Goal: Find specific page/section: Find specific page/section

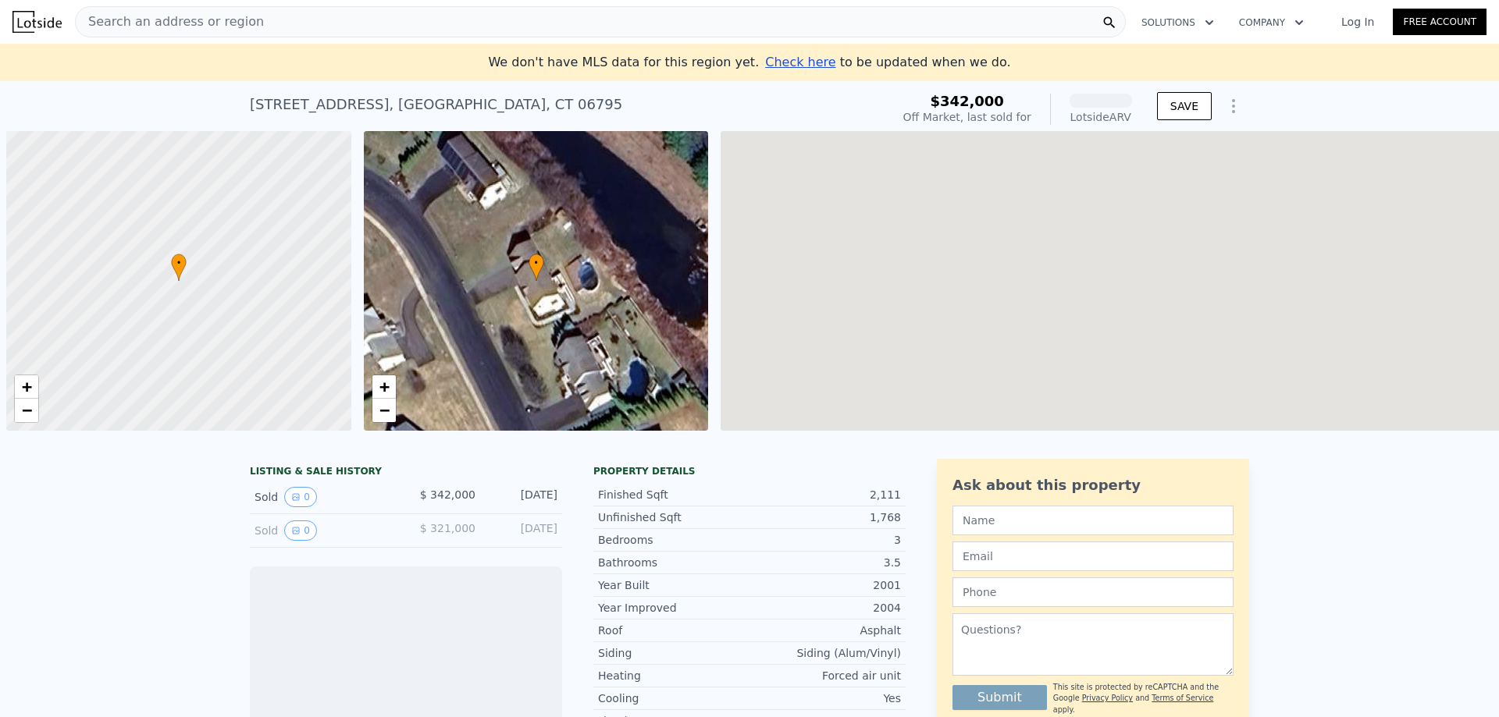
scroll to position [0, 6]
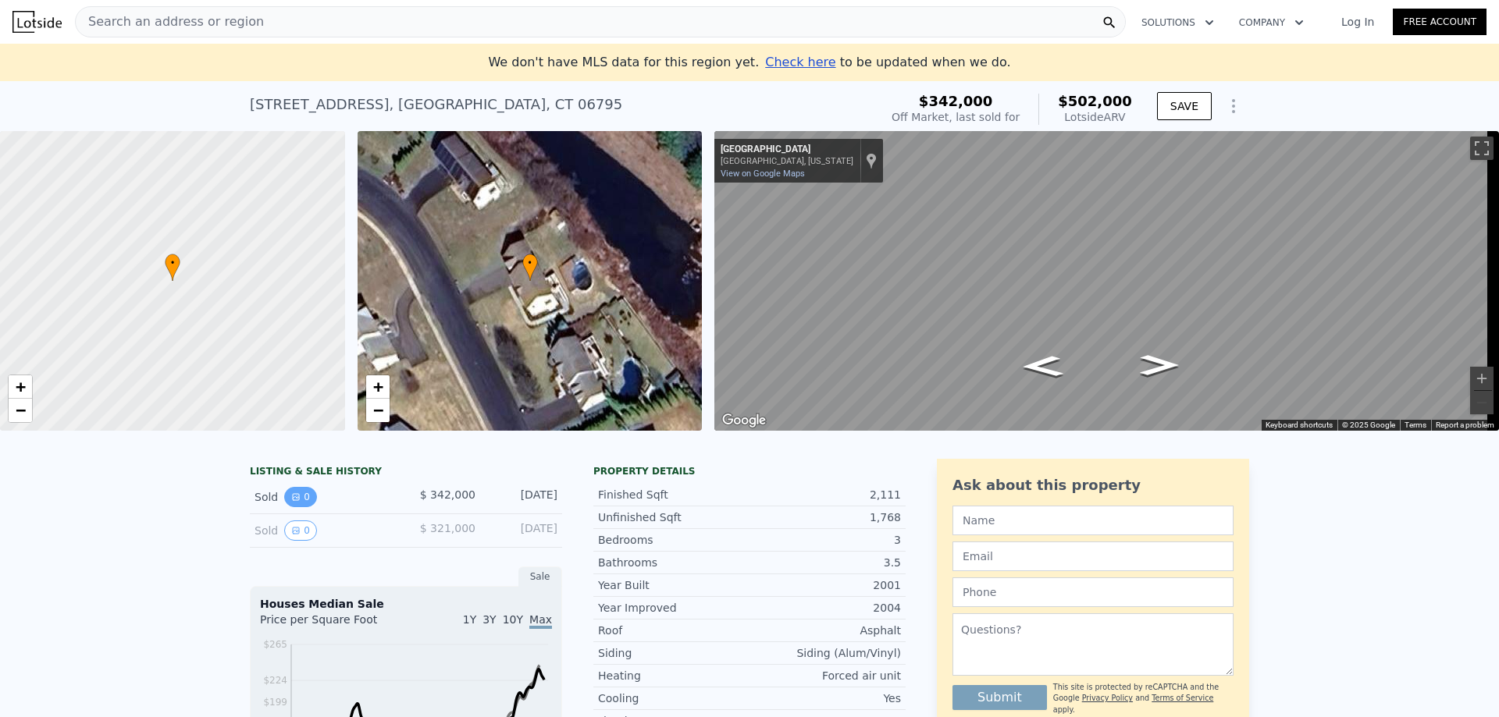
click at [289, 507] on button "0" at bounding box center [300, 497] width 33 height 20
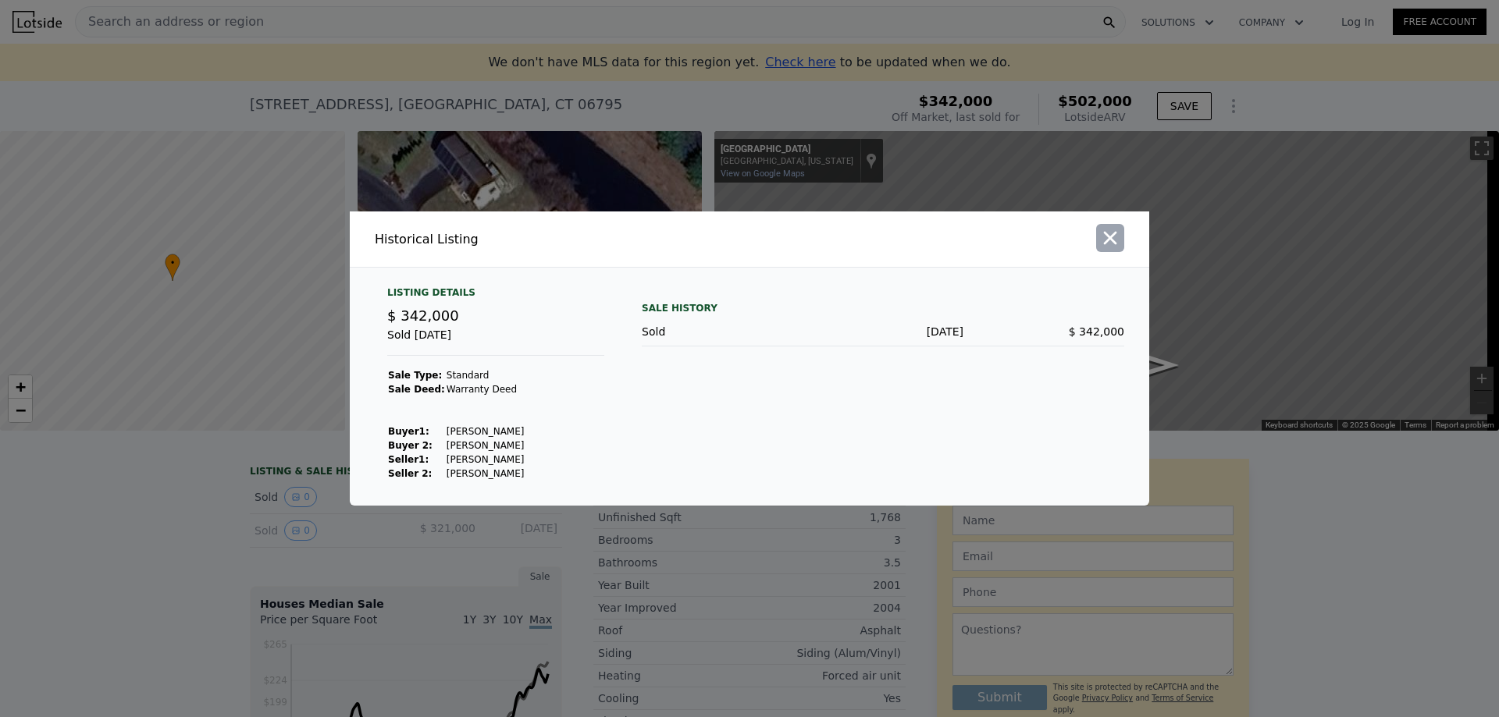
click at [1119, 248] on icon "button" at bounding box center [1110, 238] width 22 height 22
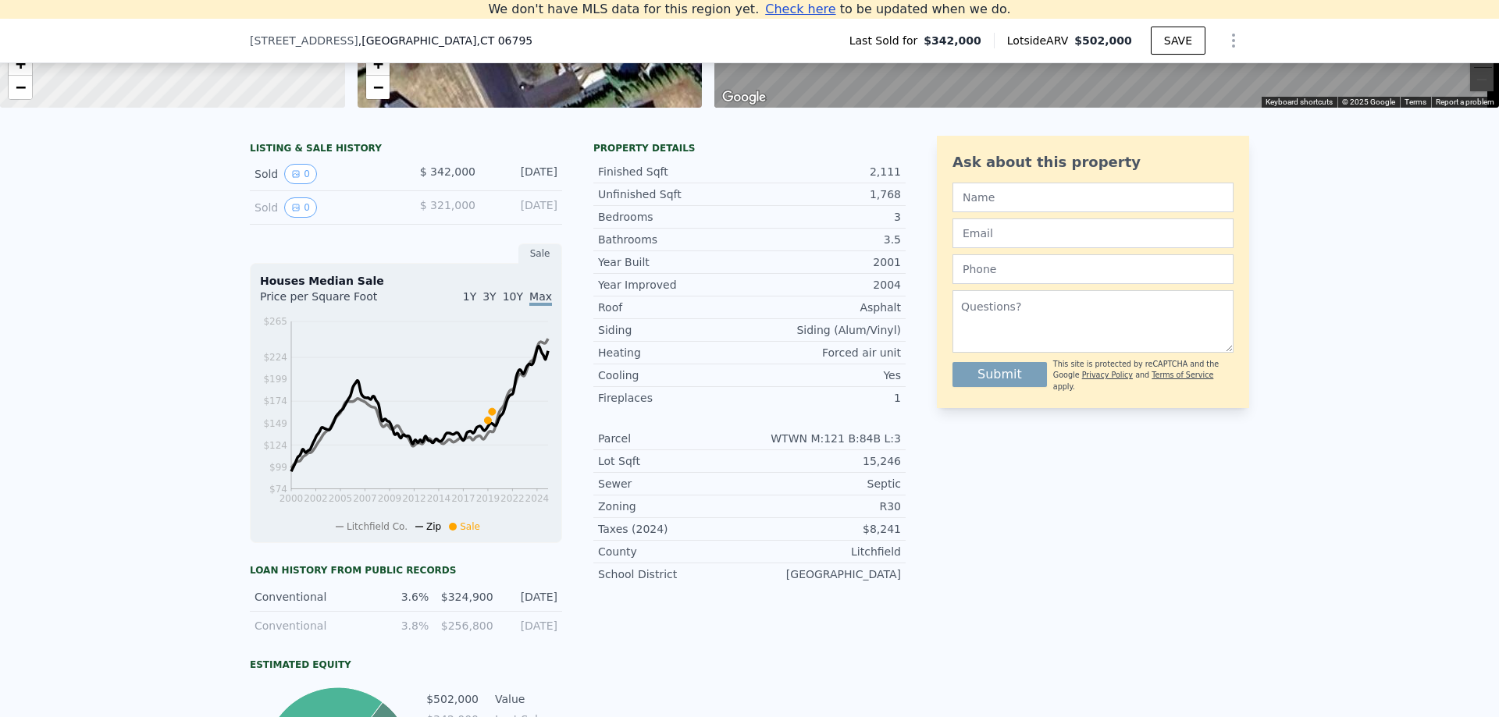
scroll to position [294, 0]
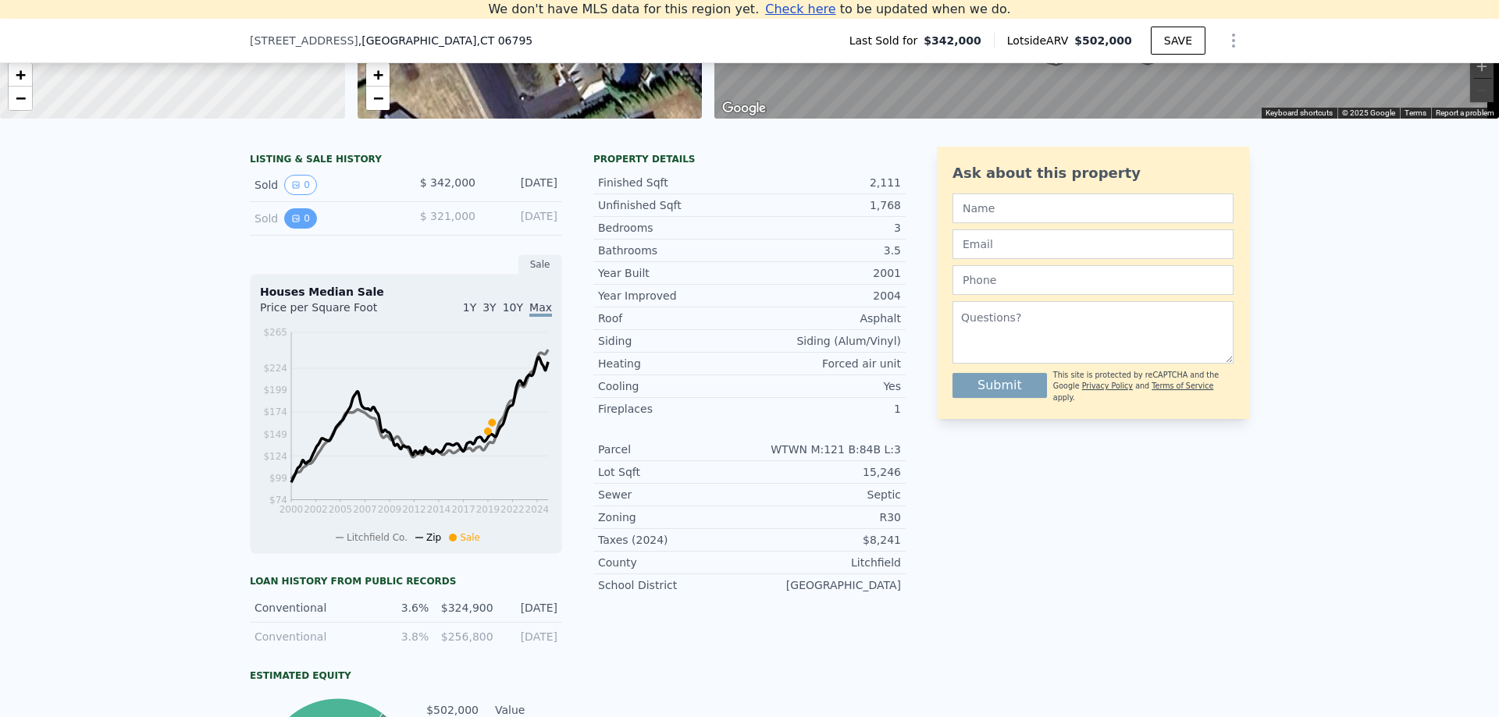
click at [297, 229] on button "0" at bounding box center [300, 218] width 33 height 20
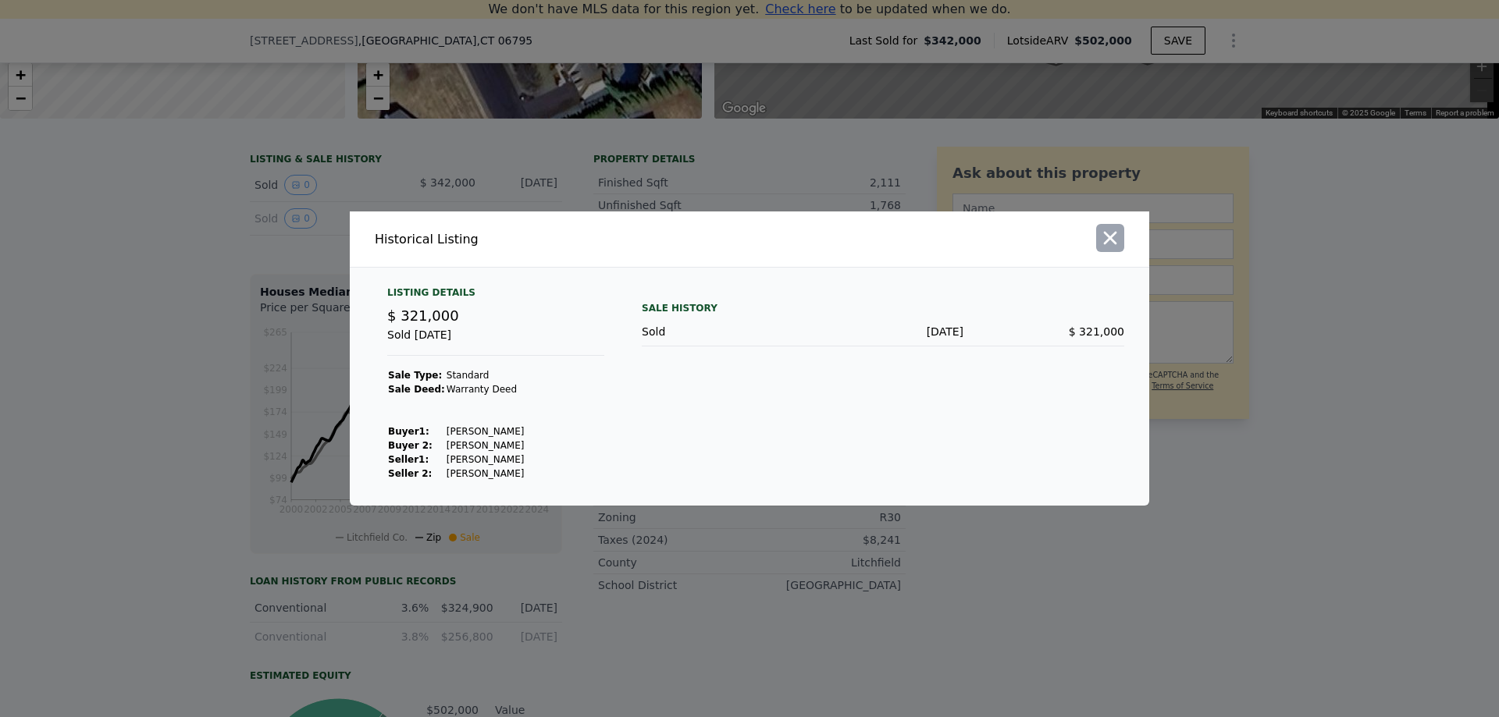
click at [1120, 247] on icon "button" at bounding box center [1110, 238] width 22 height 22
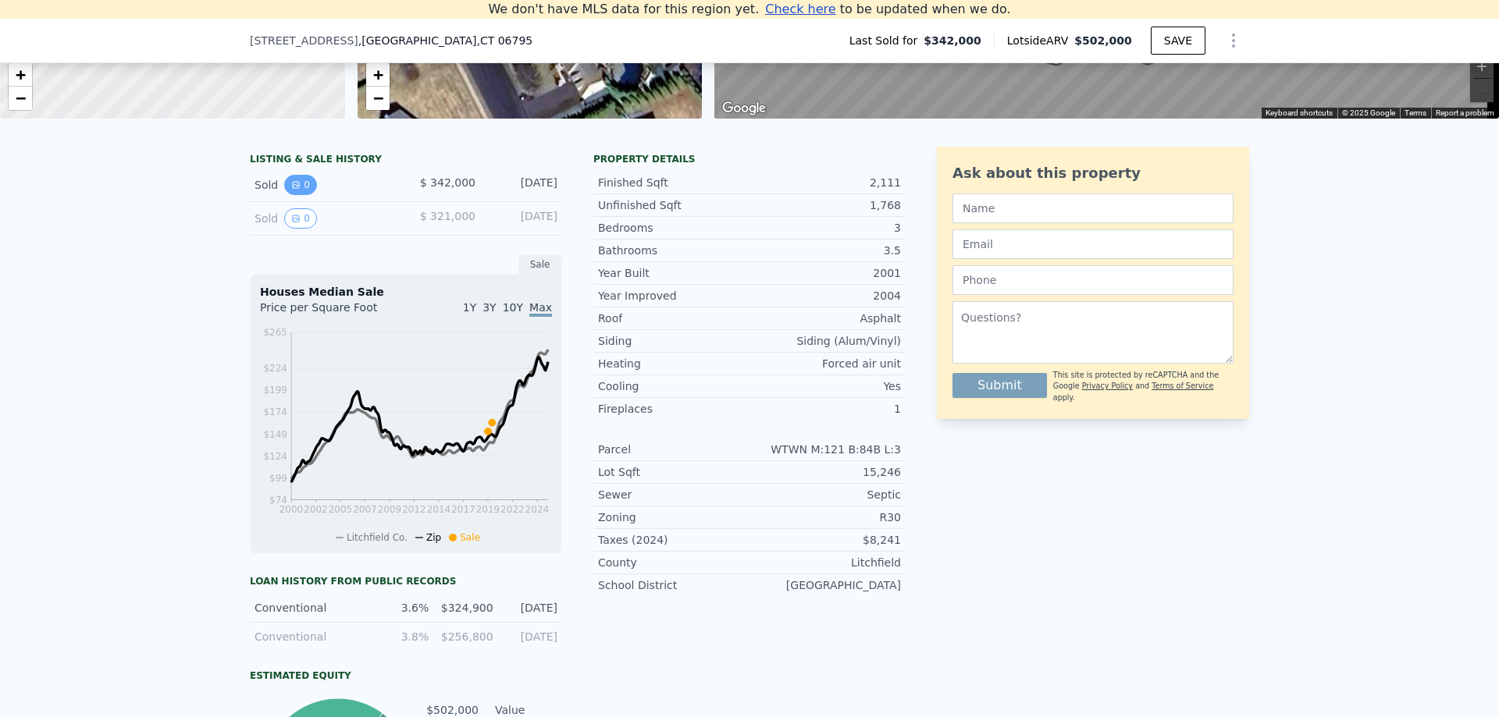
click at [294, 195] on button "0" at bounding box center [300, 185] width 33 height 20
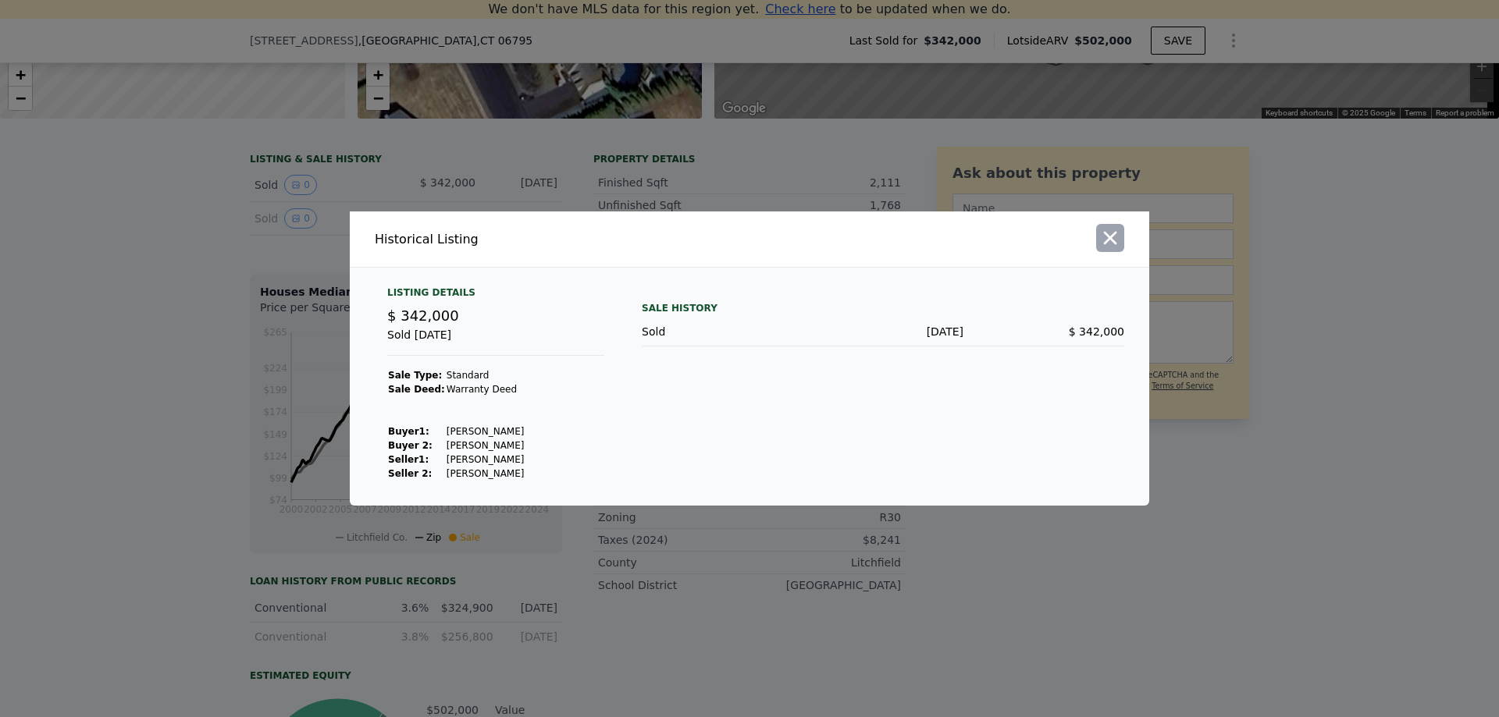
click at [1109, 239] on icon "button" at bounding box center [1110, 238] width 13 height 13
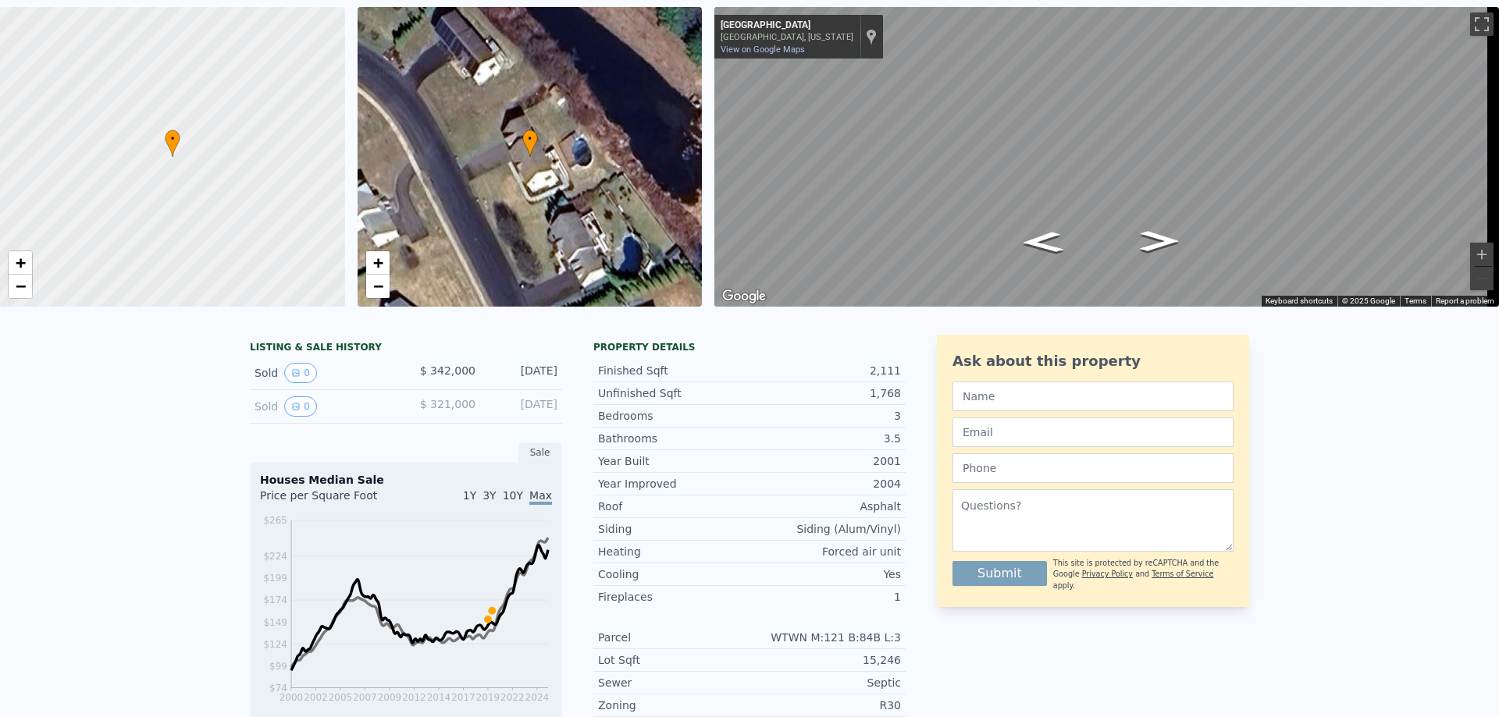
scroll to position [18, 0]
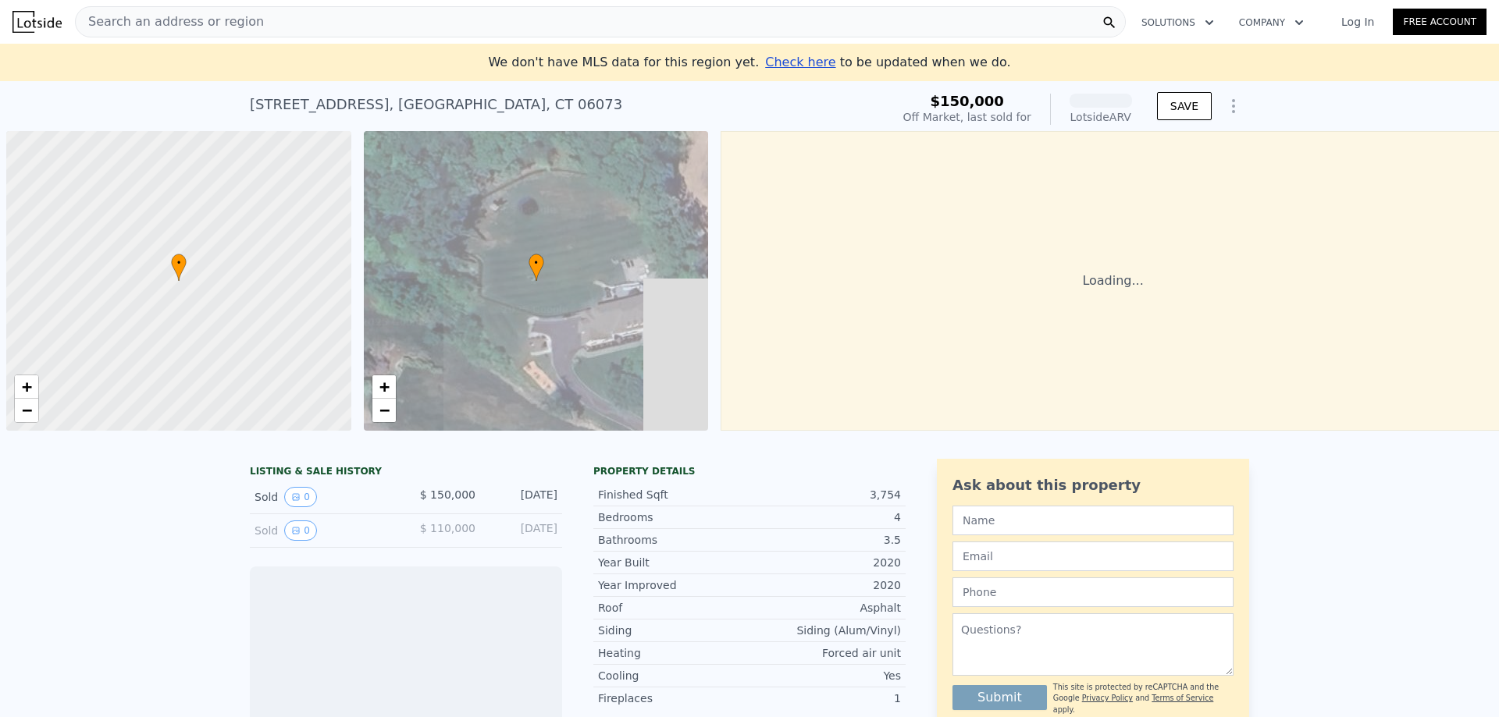
scroll to position [0, 6]
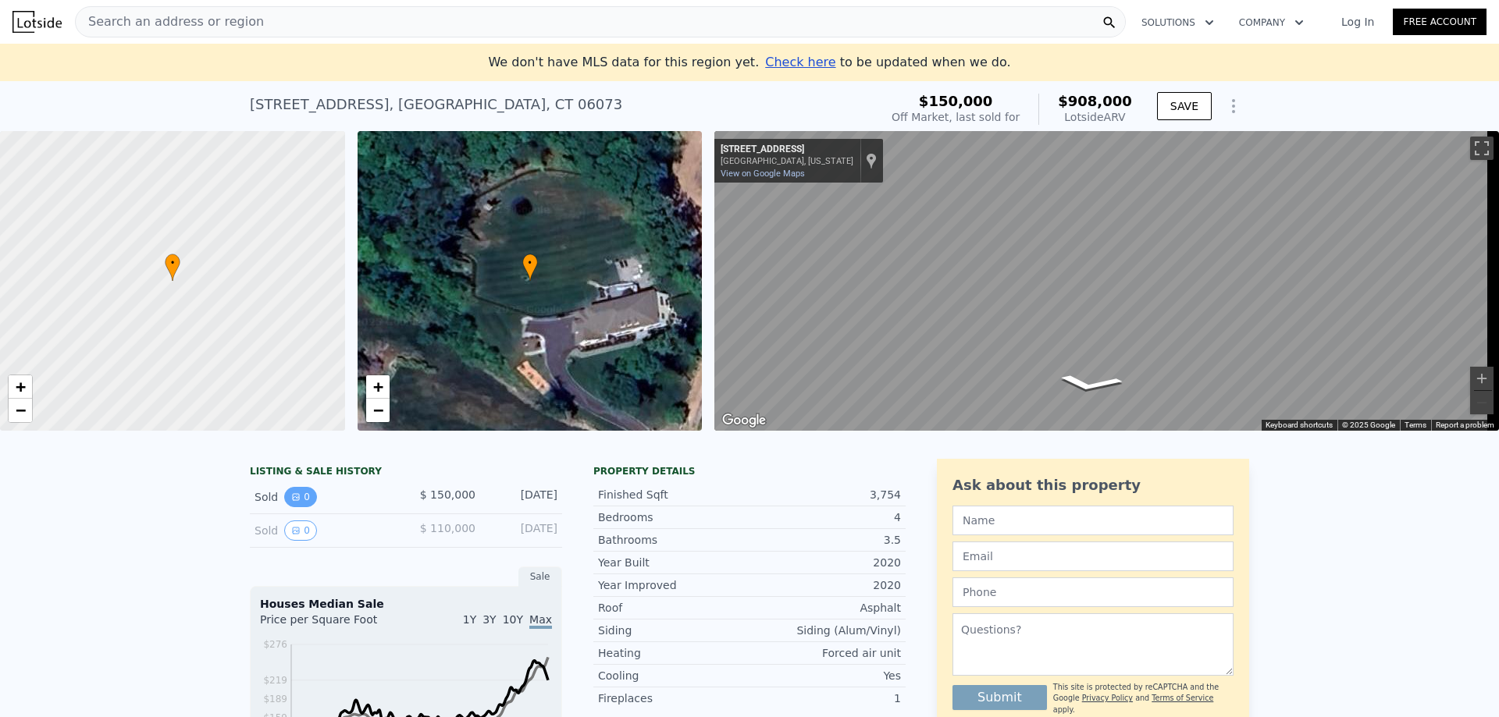
click at [298, 507] on button "0" at bounding box center [300, 497] width 33 height 20
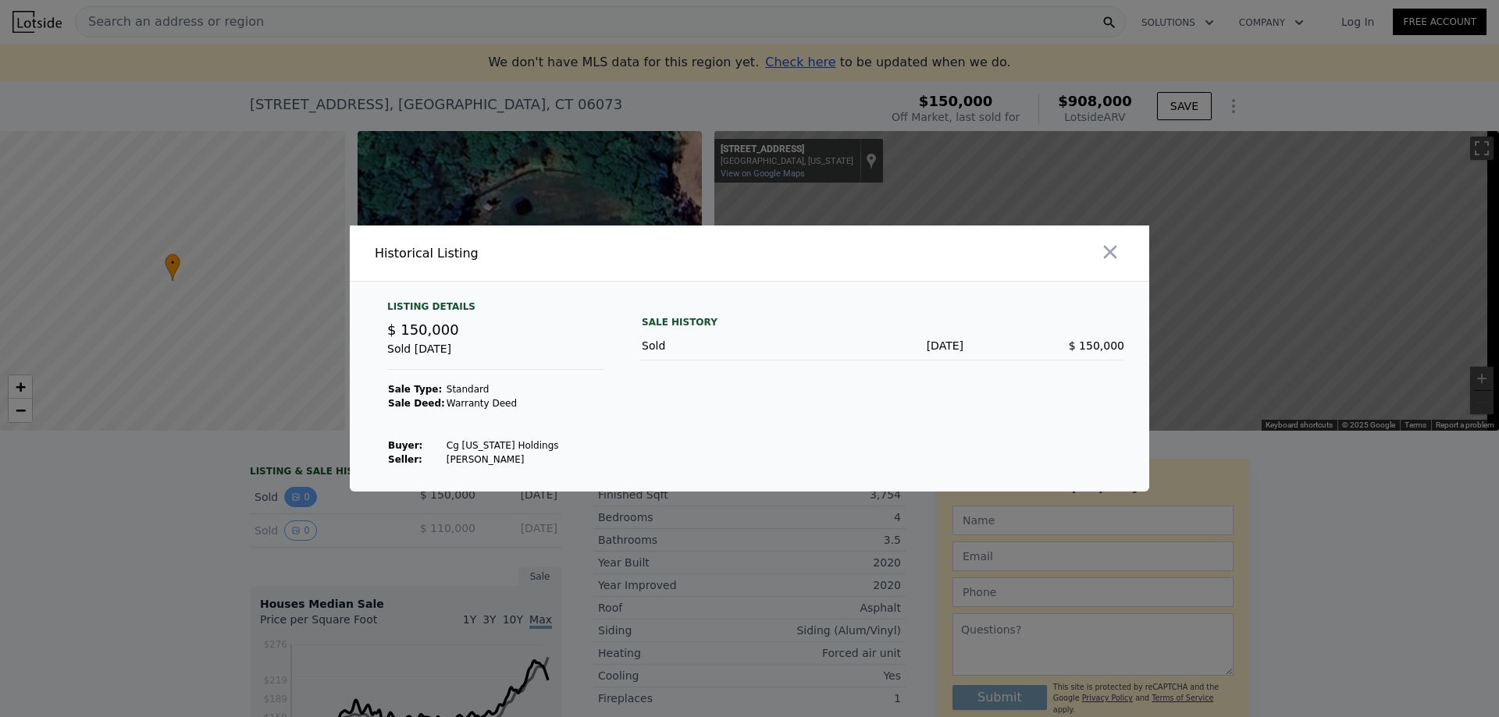
click at [298, 508] on div at bounding box center [749, 358] width 1499 height 717
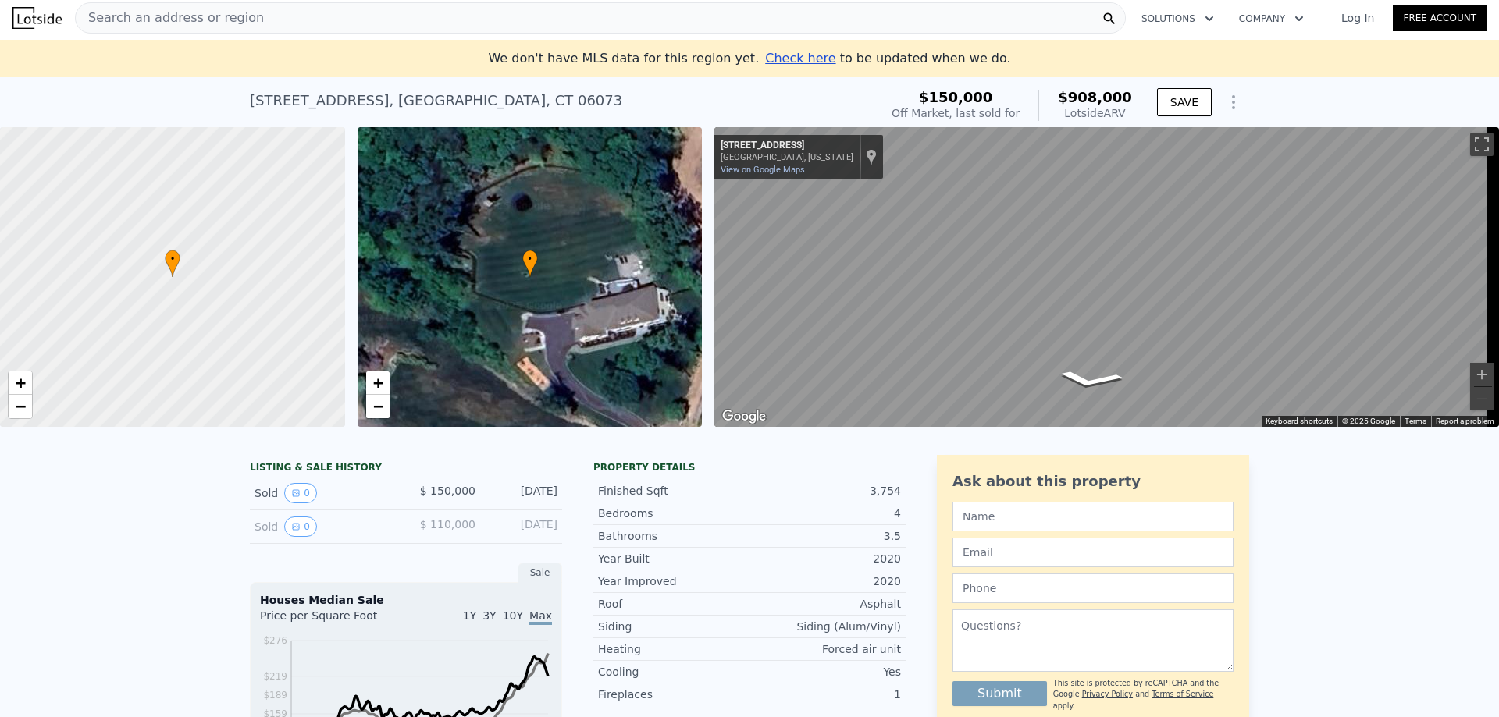
scroll to position [0, 0]
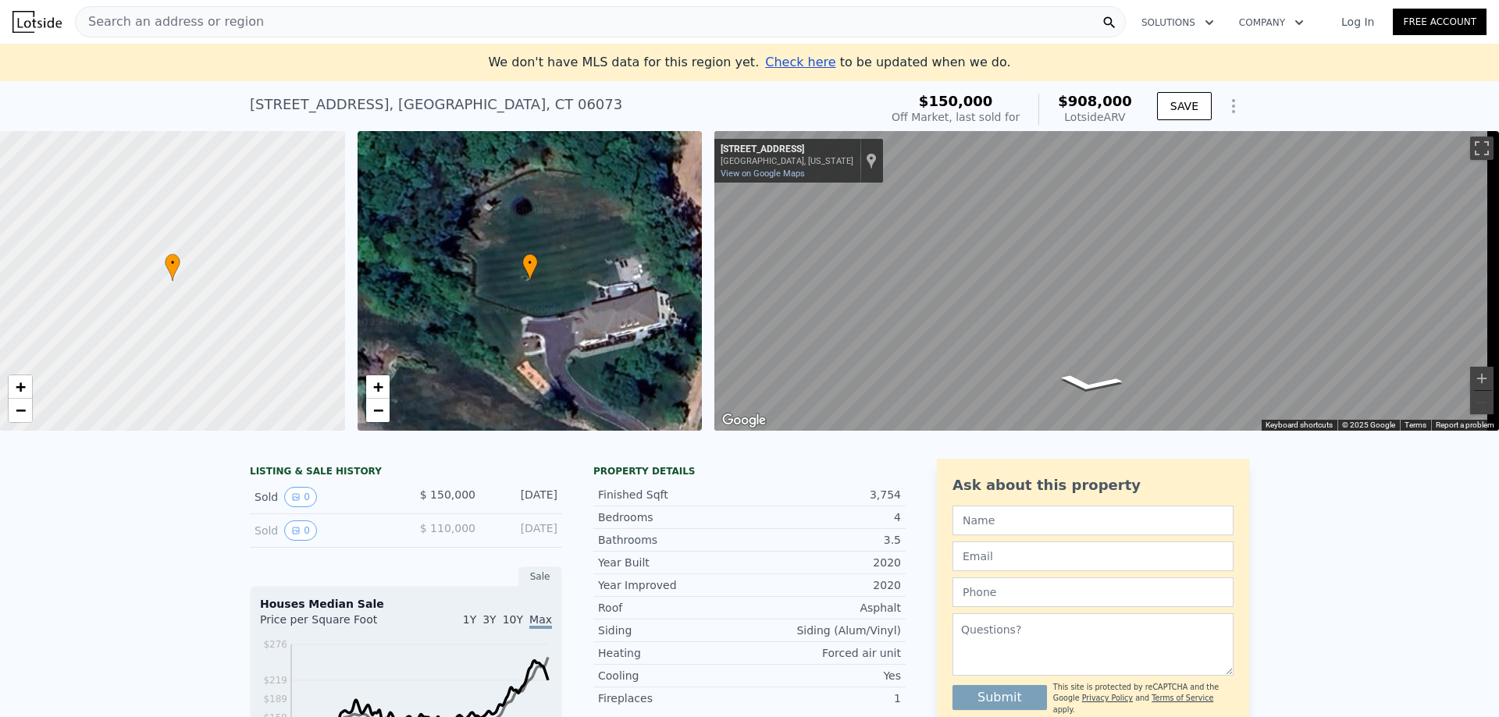
click at [236, 26] on span "Search an address or region" at bounding box center [170, 21] width 188 height 19
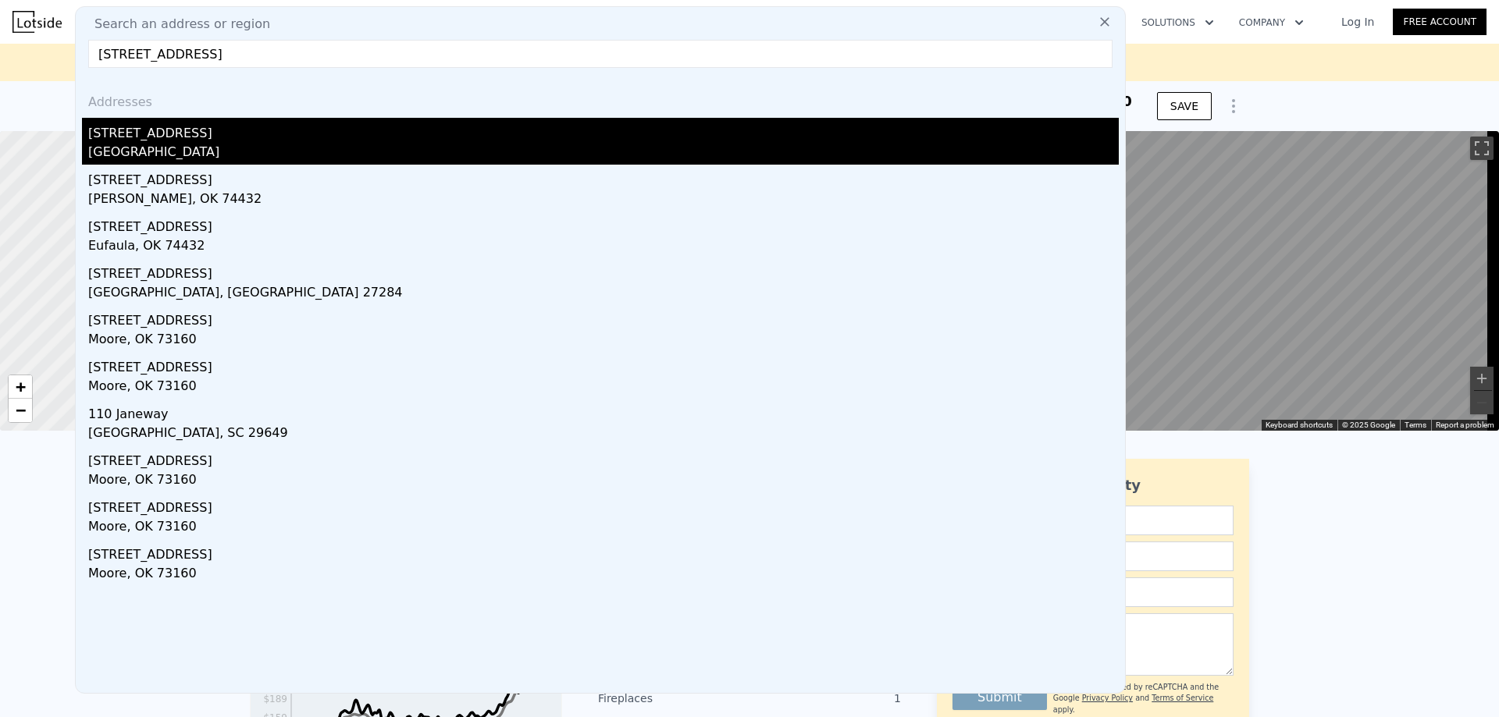
type input "[STREET_ADDRESS]"
click at [242, 143] on div "[GEOGRAPHIC_DATA]" at bounding box center [603, 154] width 1031 height 22
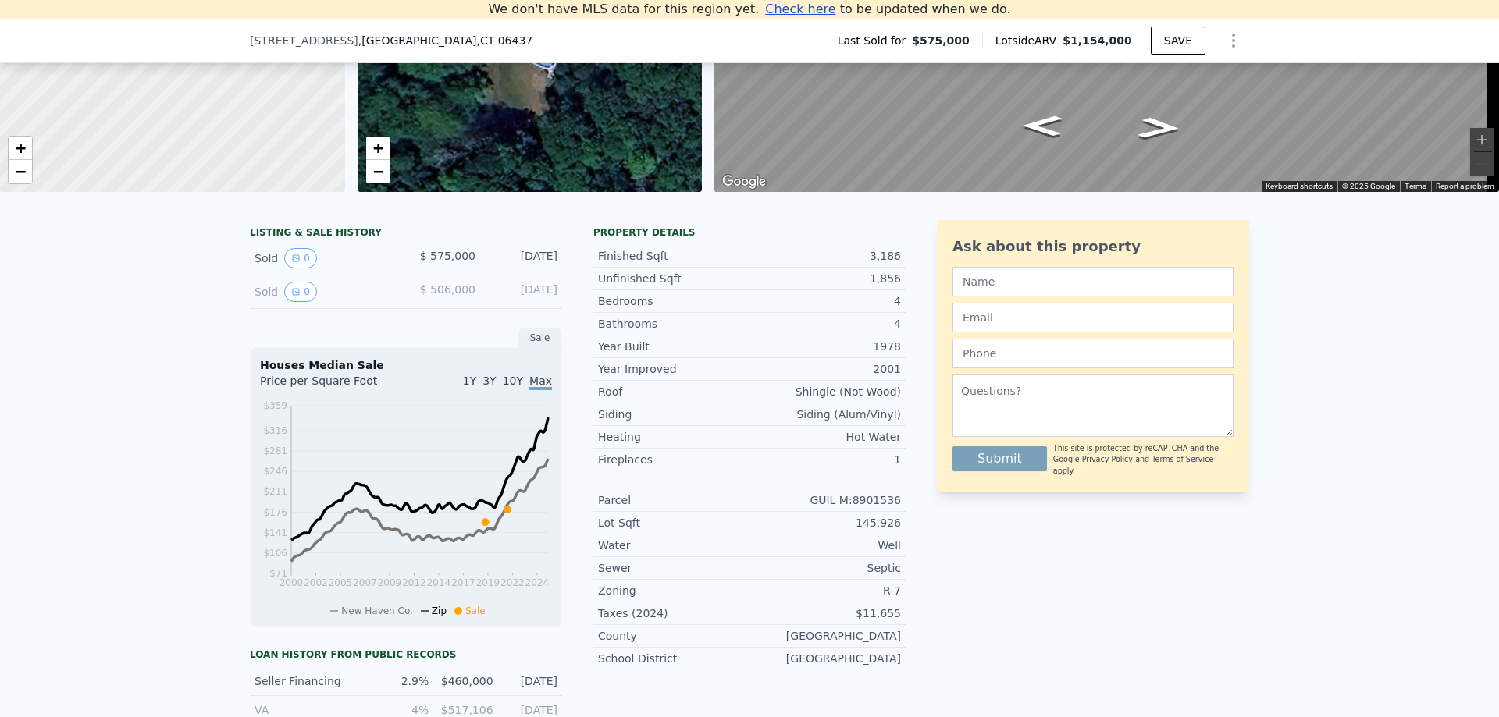
scroll to position [372, 0]
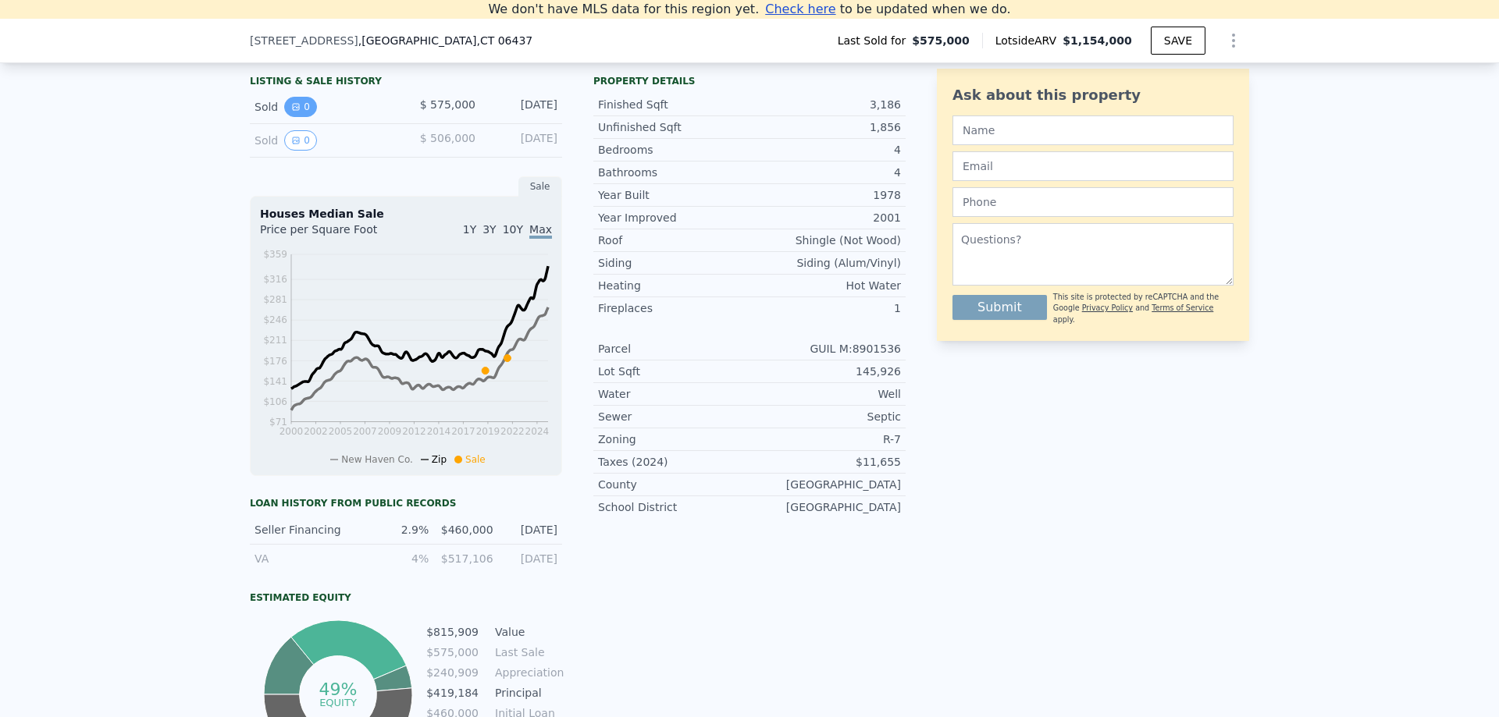
click at [297, 117] on button "0" at bounding box center [300, 107] width 33 height 20
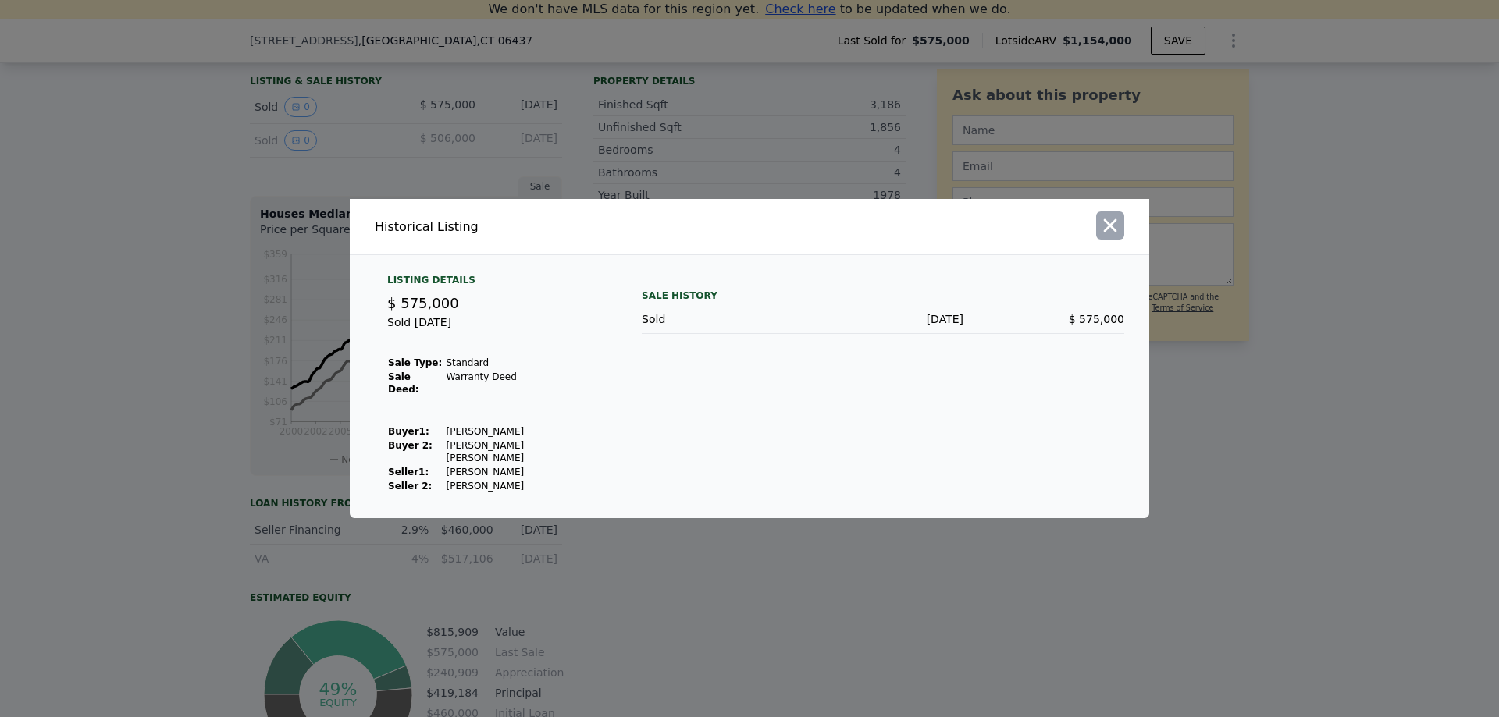
click at [1107, 233] on icon "button" at bounding box center [1110, 225] width 13 height 13
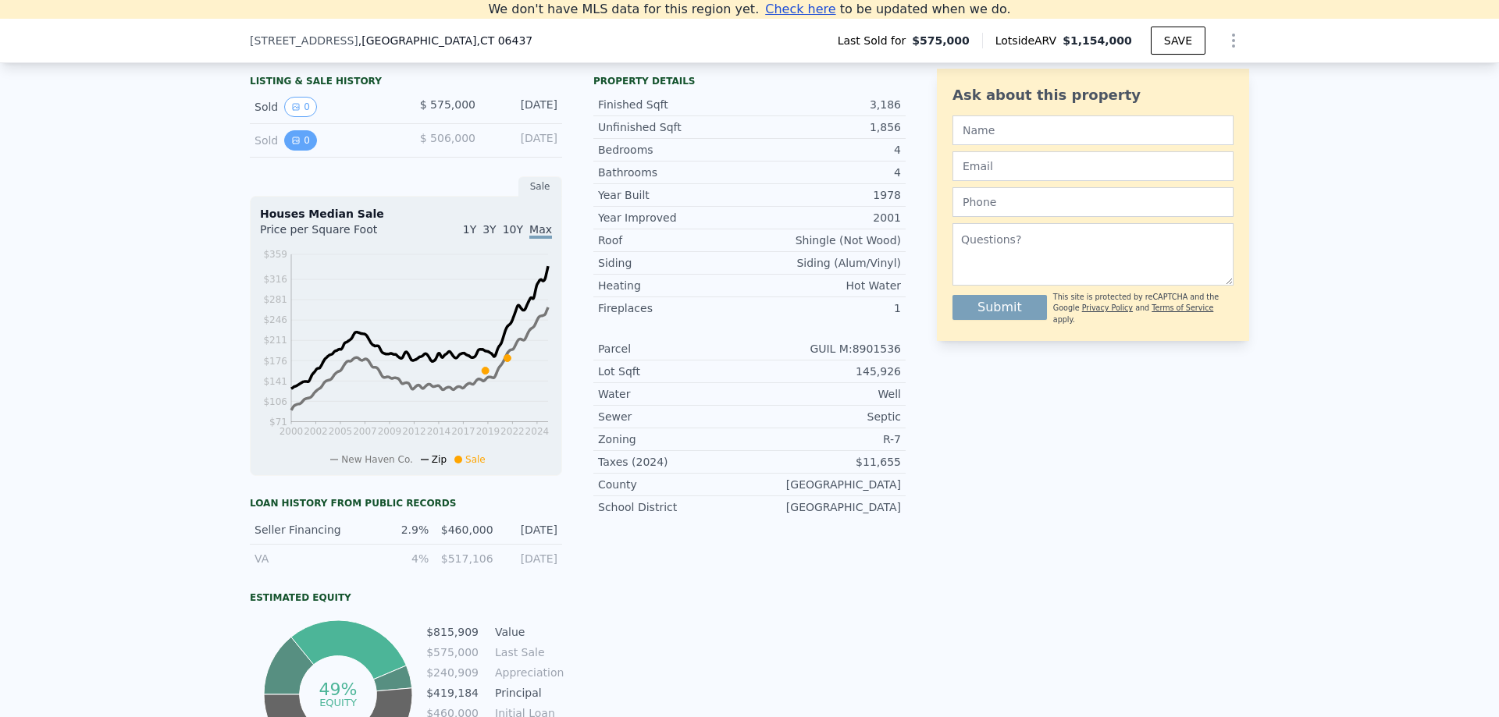
click at [294, 150] on button "0" at bounding box center [300, 140] width 33 height 20
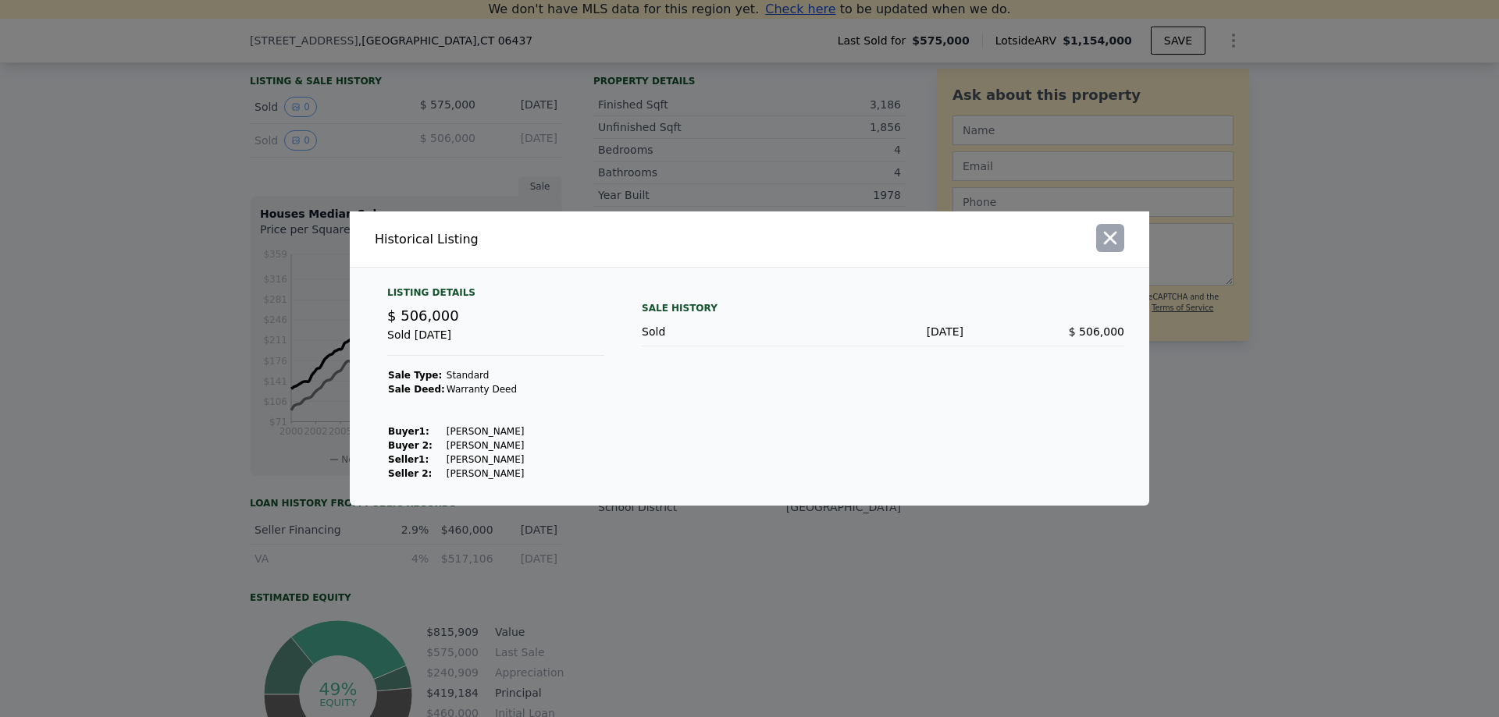
click at [1117, 233] on icon "button" at bounding box center [1110, 238] width 22 height 22
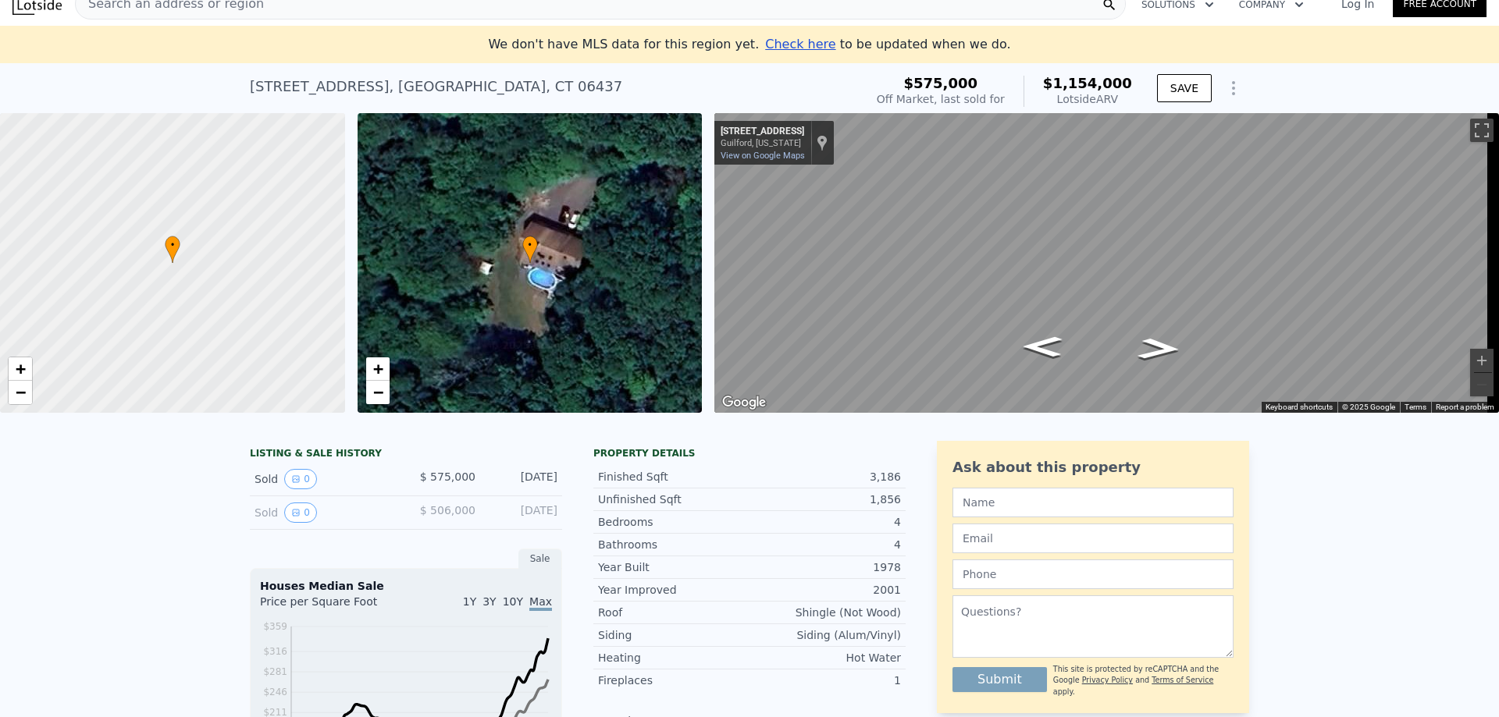
scroll to position [0, 0]
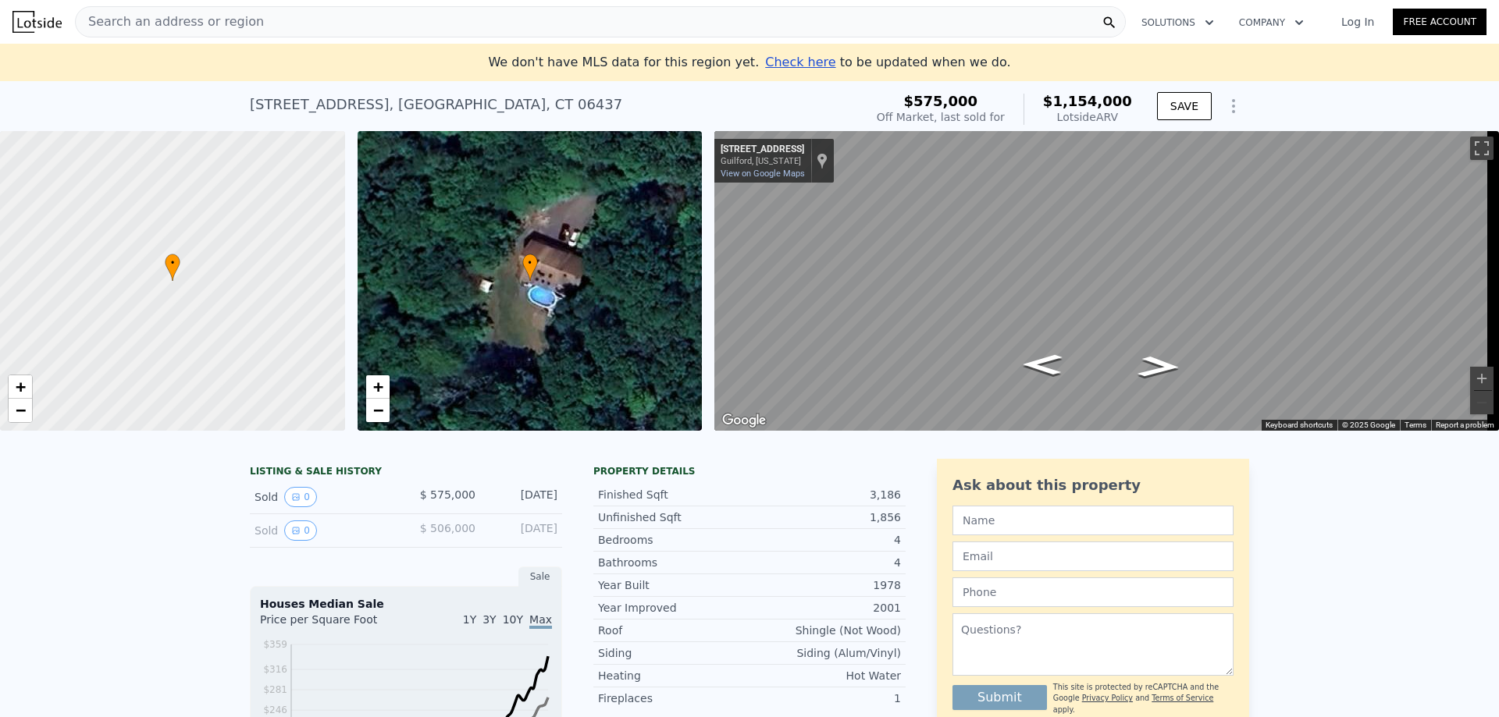
click at [179, 22] on span "Search an address or region" at bounding box center [170, 21] width 188 height 19
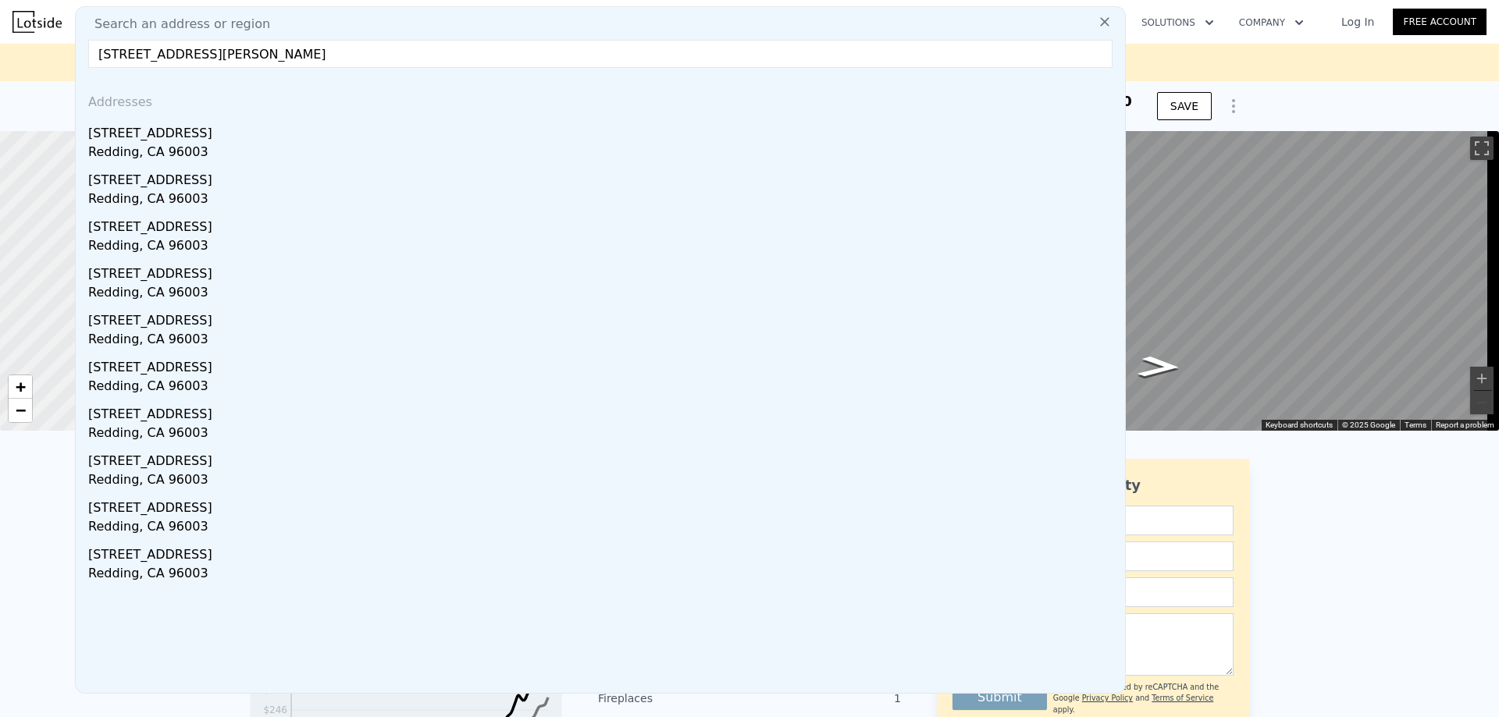
drag, startPoint x: 236, startPoint y: 55, endPoint x: 360, endPoint y: 55, distance: 124.1
click at [360, 55] on input "[STREET_ADDRESS][PERSON_NAME]" at bounding box center [600, 54] width 1024 height 28
click at [229, 55] on input "[STREET_ADDRESS]" at bounding box center [600, 54] width 1024 height 28
click at [593, 55] on input "[STREET_ADDRESS]" at bounding box center [600, 54] width 1024 height 28
click at [251, 55] on input "[STREET_ADDRESS]" at bounding box center [600, 54] width 1024 height 28
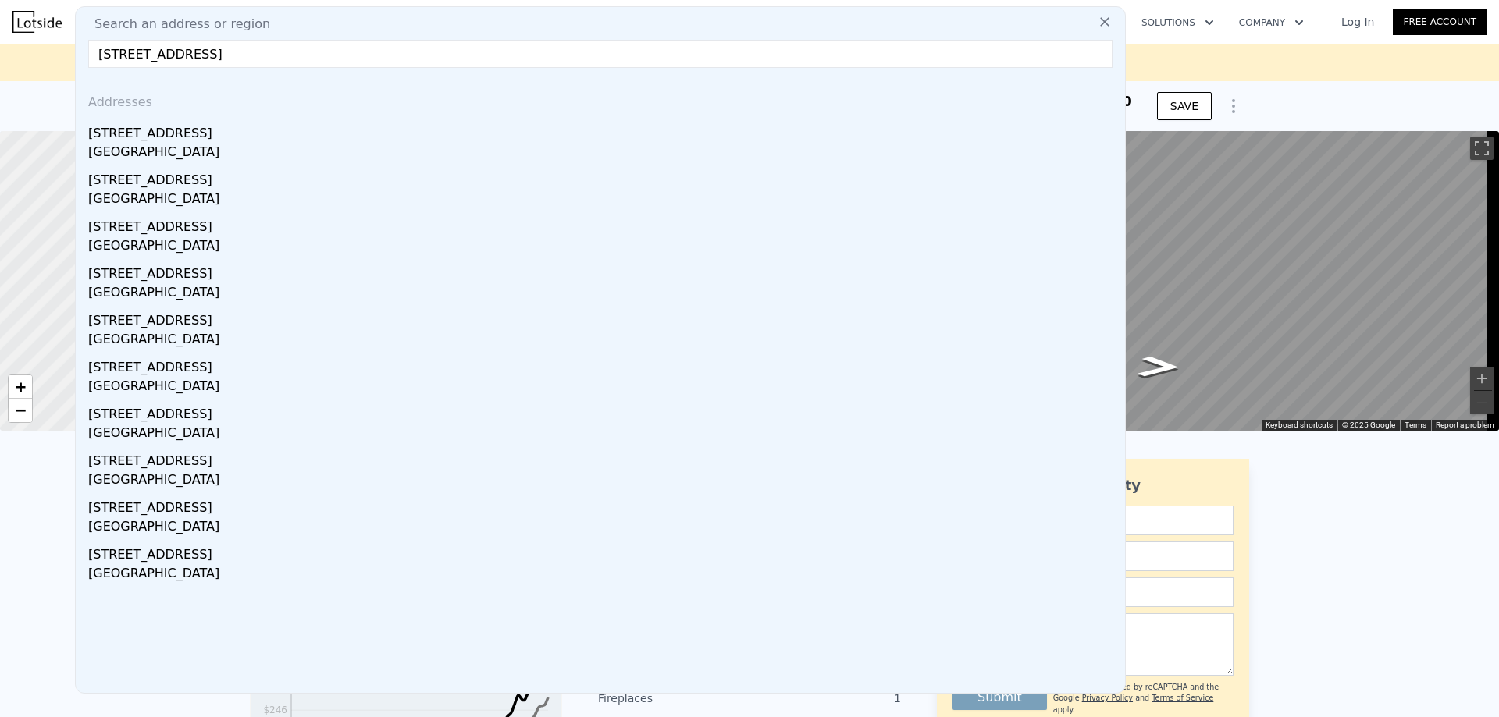
click at [251, 55] on input "[STREET_ADDRESS]" at bounding box center [600, 54] width 1024 height 28
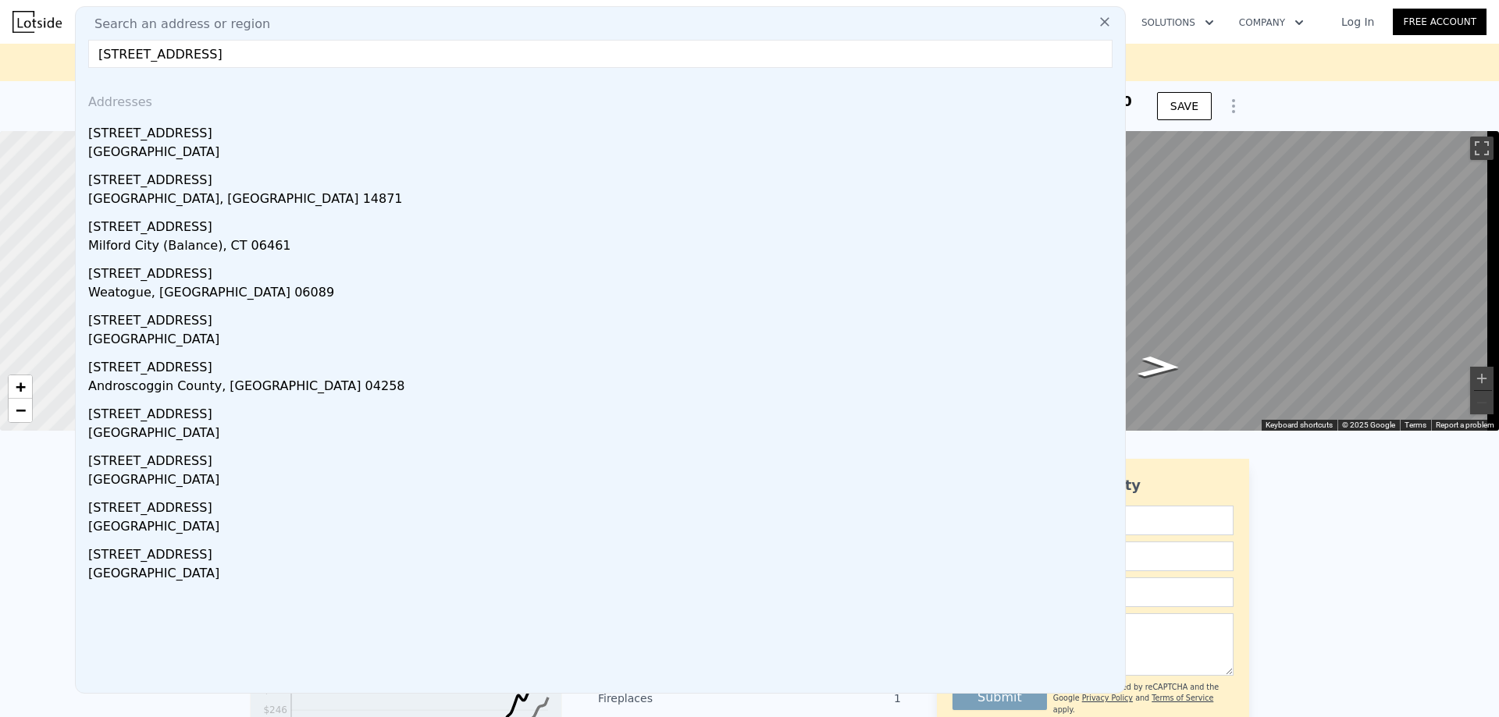
click at [212, 55] on input "[STREET_ADDRESS]" at bounding box center [600, 54] width 1024 height 28
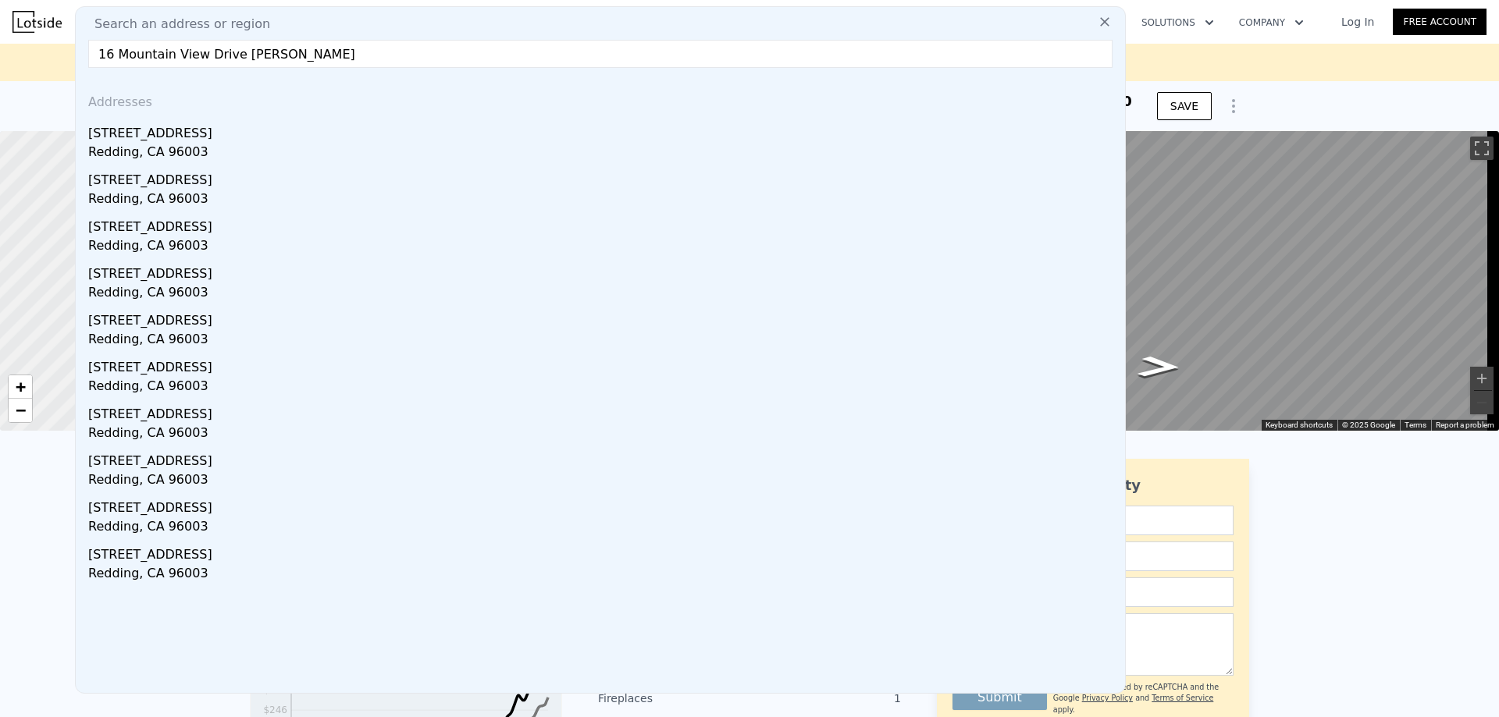
drag, startPoint x: 329, startPoint y: 52, endPoint x: -62, endPoint y: 51, distance: 391.9
click at [0, 51] on html "Search an address or region Search an address or region [GEOGRAPHIC_DATA] [PERS…" at bounding box center [749, 358] width 1499 height 717
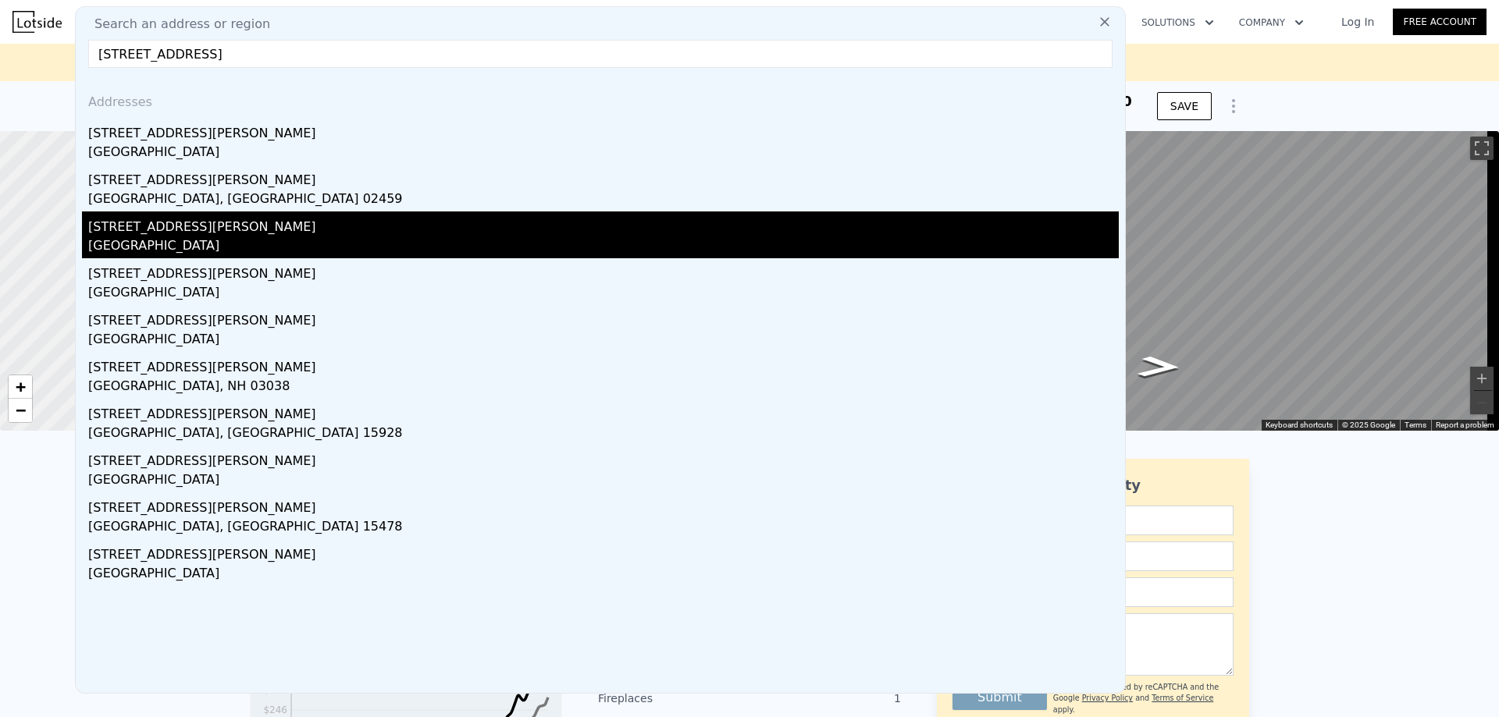
type input "[STREET_ADDRESS]"
click at [202, 246] on div "[GEOGRAPHIC_DATA]" at bounding box center [603, 248] width 1031 height 22
